Goal: Task Accomplishment & Management: Manage account settings

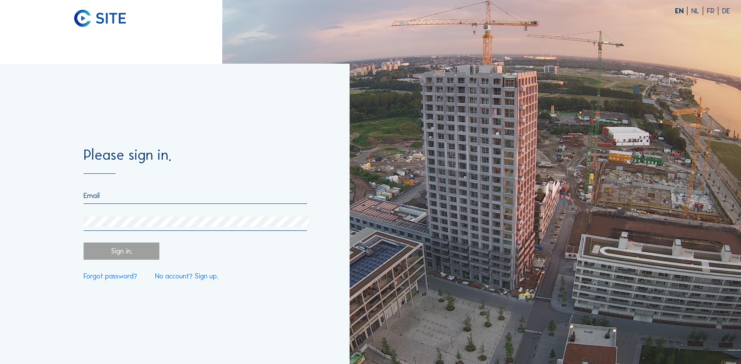
click at [97, 196] on input "email" at bounding box center [195, 195] width 223 height 9
type input "[PERSON_NAME][EMAIL_ADDRESS][PERSON_NAME][DOMAIN_NAME]"
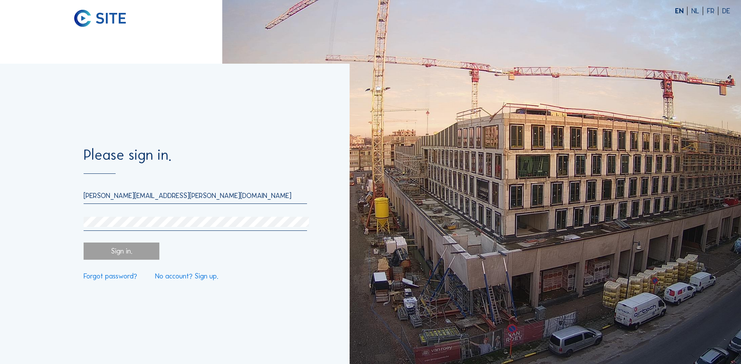
click at [115, 251] on div "Sign in." at bounding box center [121, 251] width 75 height 17
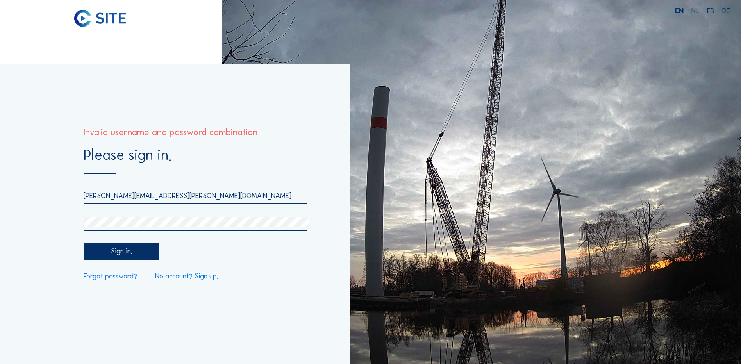
click at [55, 222] on div "Please sign in. [PERSON_NAME][EMAIL_ADDRESS][PERSON_NAME][DOMAIN_NAME] Sign in.…" at bounding box center [175, 214] width 350 height 300
drag, startPoint x: 164, startPoint y: 135, endPoint x: 282, endPoint y: 155, distance: 119.2
click at [282, 155] on form "Please sign in. [PERSON_NAME][EMAIL_ADDRESS][PERSON_NAME][DOMAIN_NAME] Sign in.…" at bounding box center [195, 214] width 223 height 132
drag, startPoint x: 282, startPoint y: 155, endPoint x: 259, endPoint y: 159, distance: 23.4
click at [259, 159] on div "Please sign in." at bounding box center [195, 161] width 223 height 26
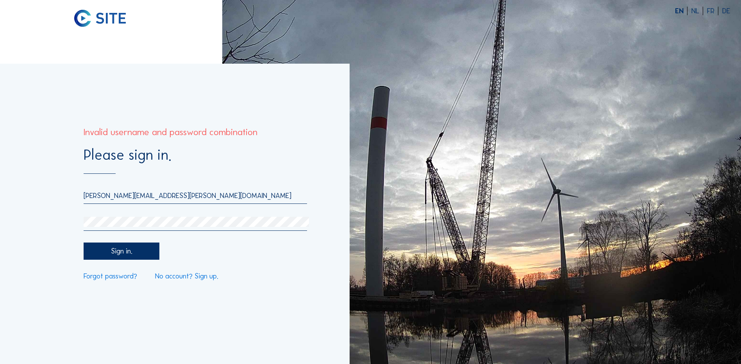
click at [182, 159] on div "Please sign in." at bounding box center [195, 161] width 223 height 26
drag, startPoint x: 176, startPoint y: 159, endPoint x: 89, endPoint y: 137, distance: 89.8
click at [89, 148] on form "Please sign in. [PERSON_NAME][EMAIL_ADDRESS][PERSON_NAME][DOMAIN_NAME] Sign in.…" at bounding box center [195, 214] width 223 height 132
click at [90, 134] on div "Invalid username and password combination" at bounding box center [171, 132] width 174 height 9
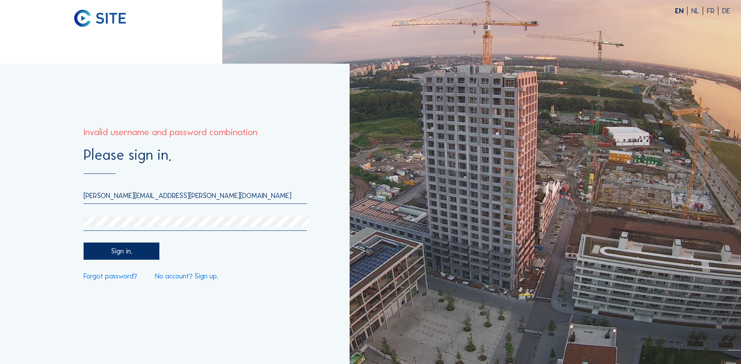
drag, startPoint x: 85, startPoint y: 131, endPoint x: 259, endPoint y: 146, distance: 174.5
click at [259, 146] on div "Please sign in. [PERSON_NAME][EMAIL_ADDRESS][PERSON_NAME][DOMAIN_NAME] Sign in.…" at bounding box center [175, 214] width 350 height 300
drag, startPoint x: 259, startPoint y: 146, endPoint x: 198, endPoint y: 151, distance: 60.7
click at [198, 151] on div "Please sign in." at bounding box center [195, 161] width 223 height 26
